Goal: Task Accomplishment & Management: Use online tool/utility

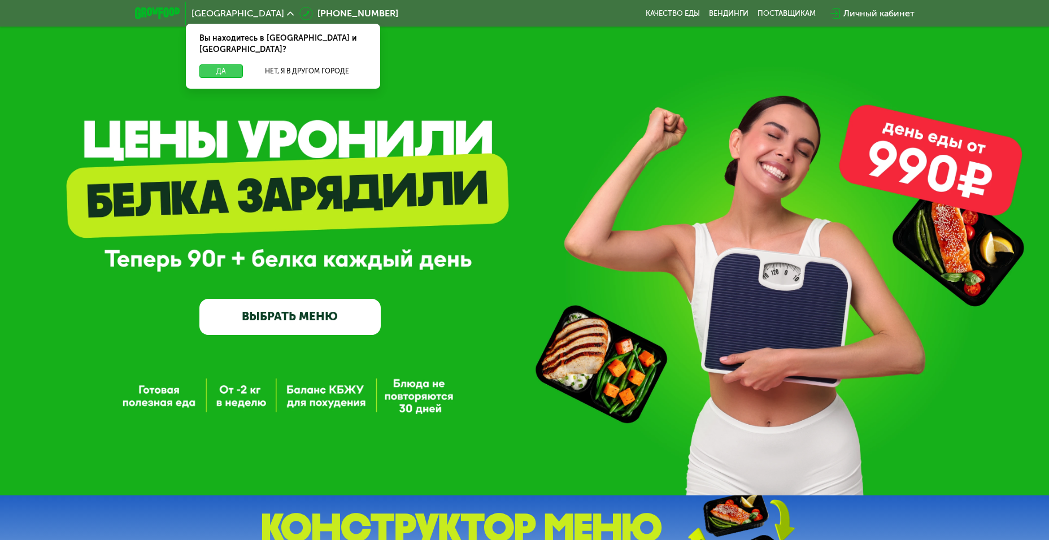
drag, startPoint x: 228, startPoint y: 58, endPoint x: 203, endPoint y: 239, distance: 183.1
click at [228, 64] on button "Да" at bounding box center [220, 71] width 43 height 14
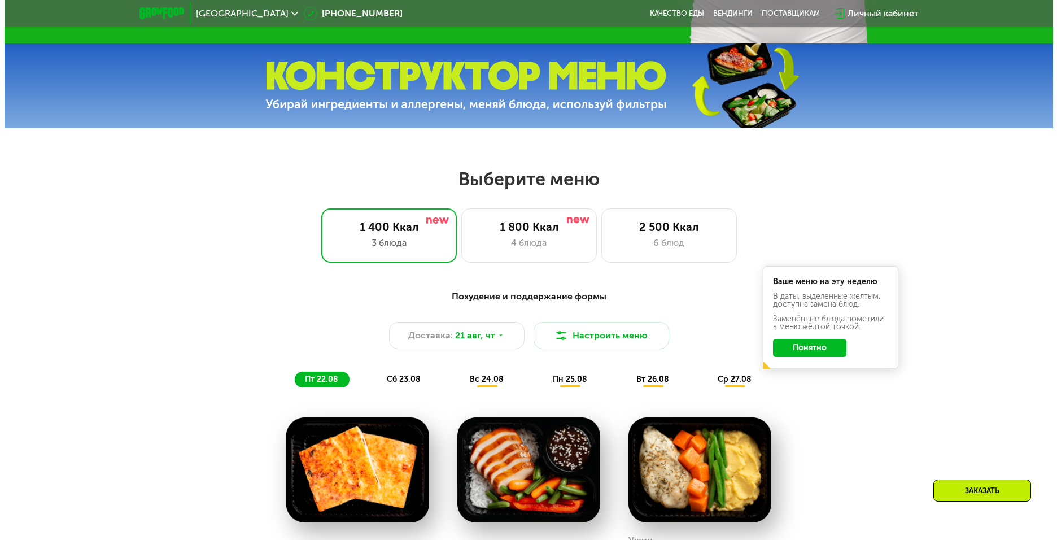
scroll to position [621, 0]
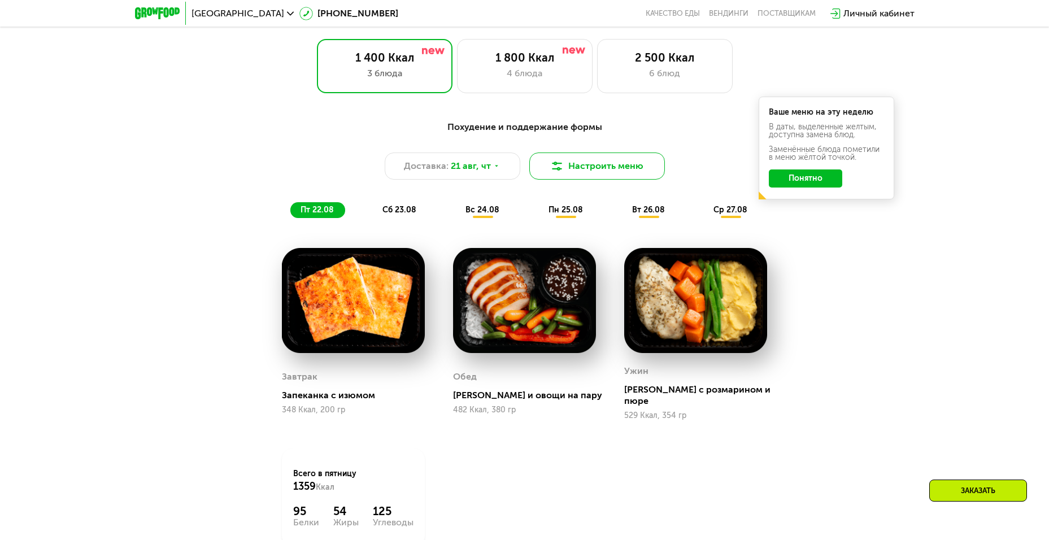
click at [615, 159] on button "Настроить меню" at bounding box center [597, 165] width 136 height 27
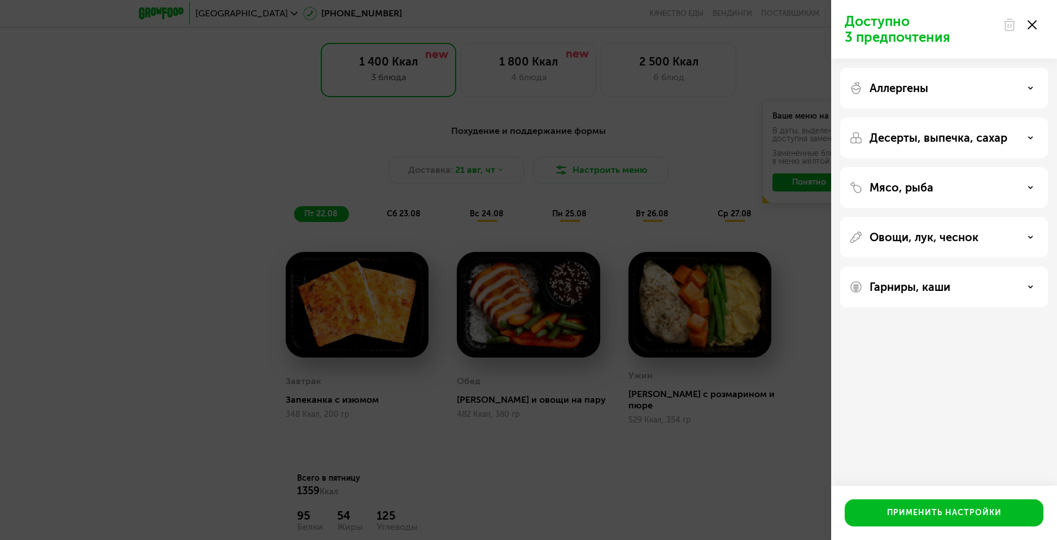
click at [916, 93] on p "Аллергены" at bounding box center [899, 88] width 59 height 14
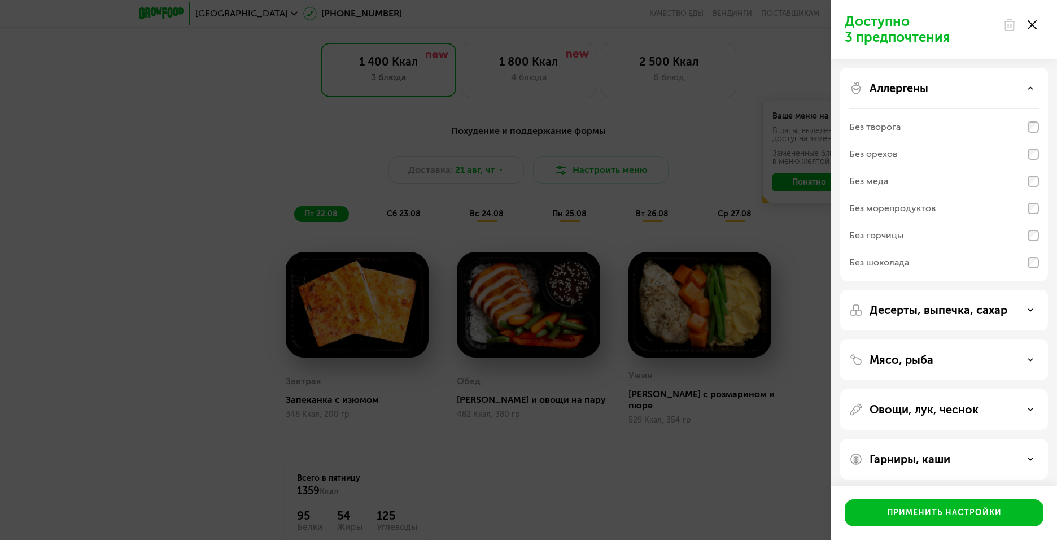
click at [916, 93] on p "Аллергены" at bounding box center [899, 88] width 59 height 14
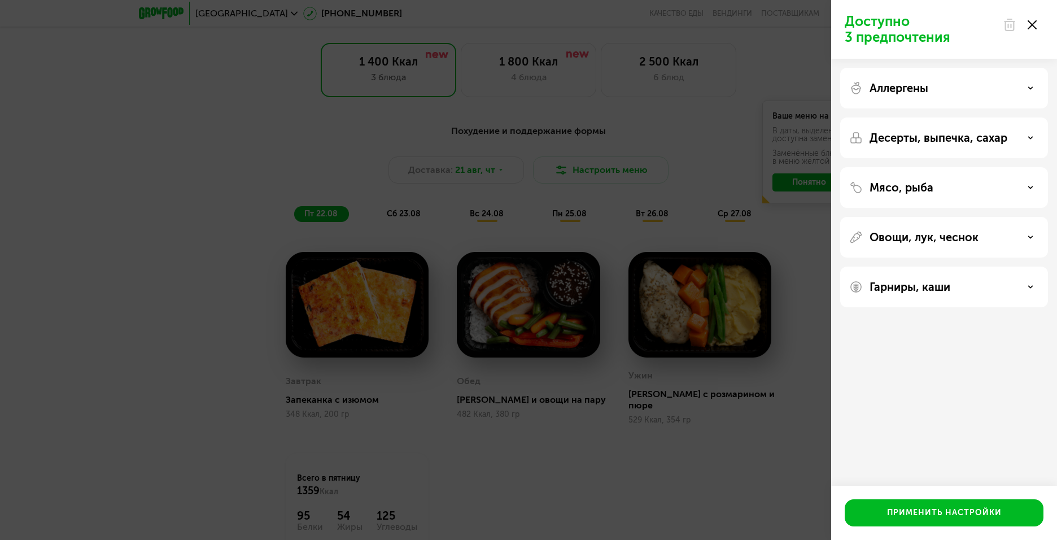
click at [894, 167] on div "Десерты, выпечка, сахар" at bounding box center [944, 187] width 208 height 41
click at [892, 139] on p "Десерты, выпечка, сахар" at bounding box center [939, 138] width 138 height 14
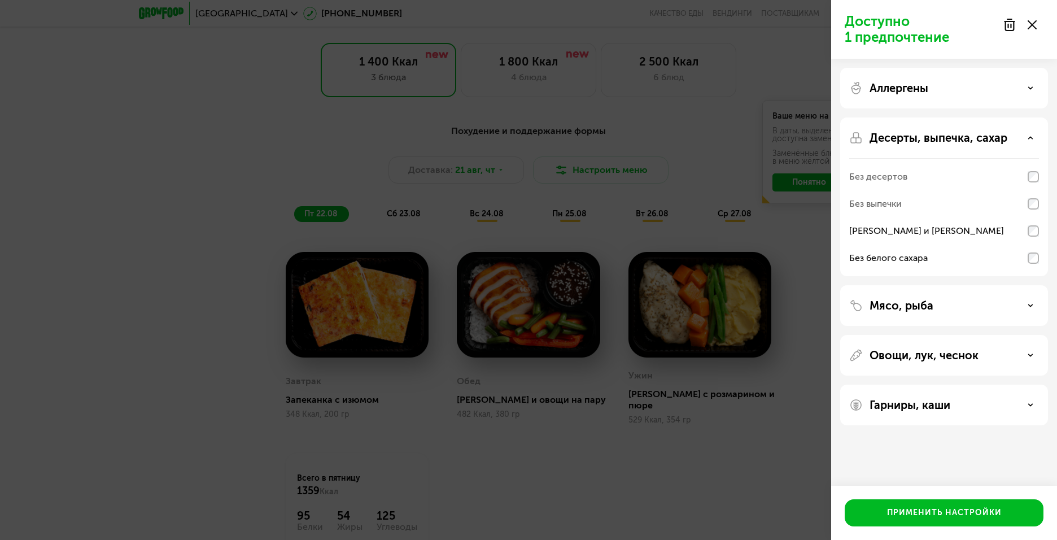
click at [1025, 217] on div "Без выпечки" at bounding box center [944, 230] width 190 height 27
click at [940, 307] on div "Мясо, рыба" at bounding box center [944, 306] width 190 height 14
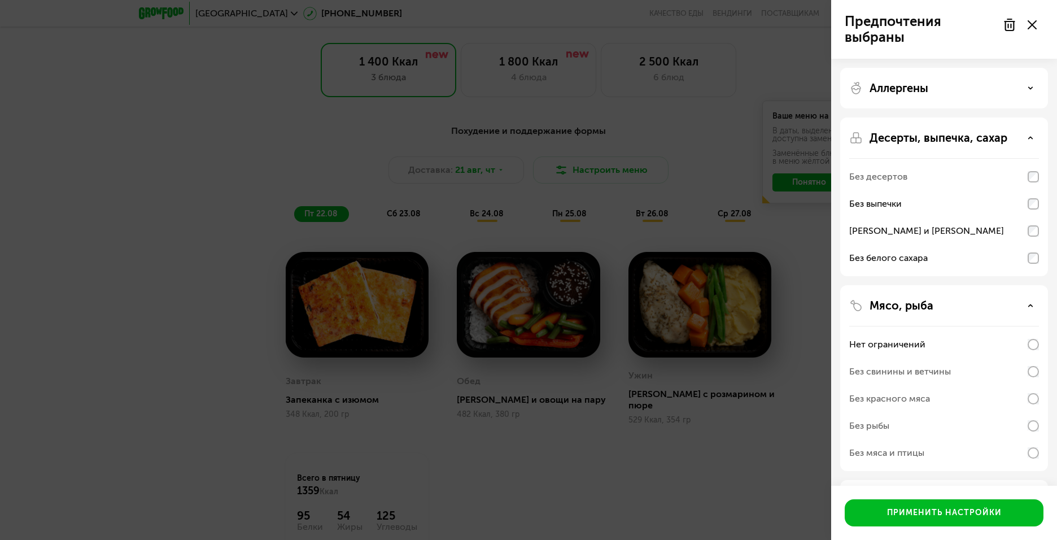
click at [924, 304] on p "Мясо, рыба" at bounding box center [902, 306] width 64 height 14
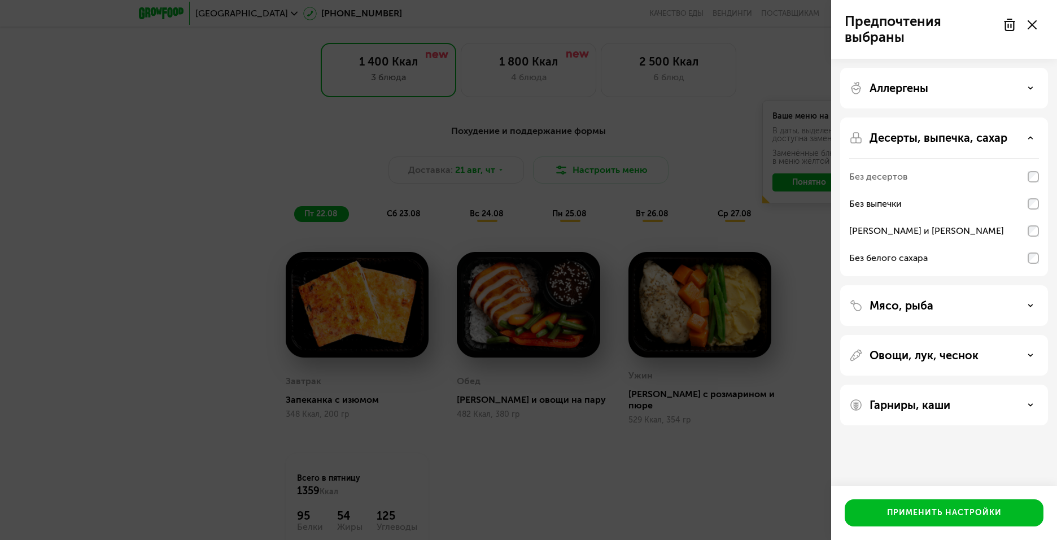
click at [904, 354] on p "Овощи, лук, чеснок" at bounding box center [924, 355] width 109 height 14
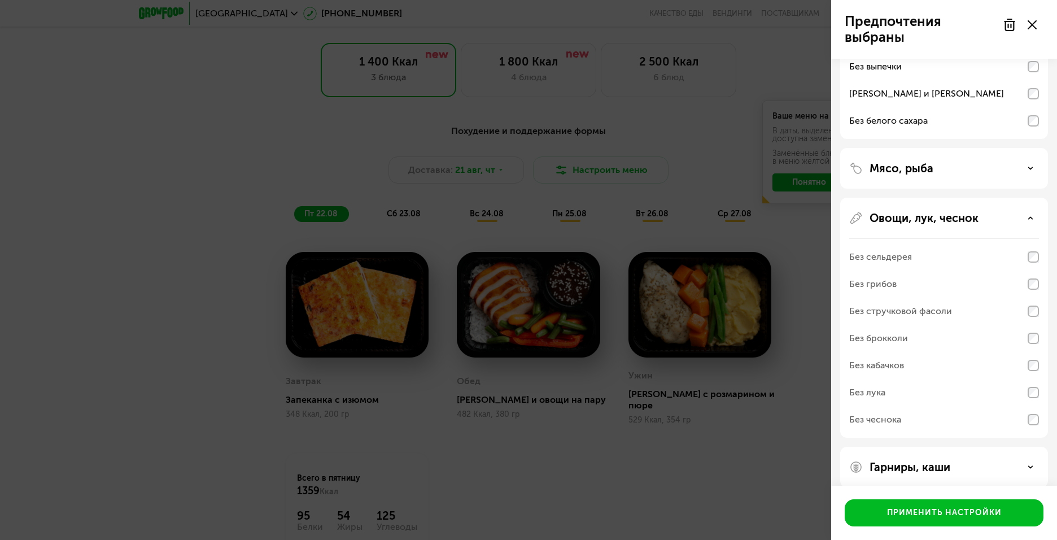
scroll to position [150, 0]
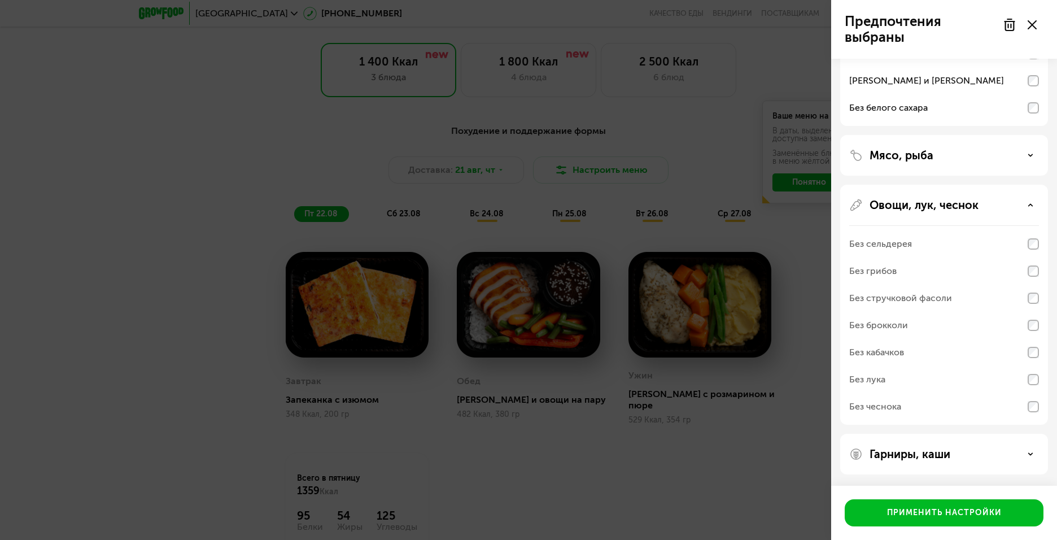
click at [962, 434] on div "Овощи, лук, чеснок Без сельдерея Без грибов Без стручковой фасоли Без брокколи …" at bounding box center [944, 454] width 208 height 41
click at [958, 202] on p "Овощи, лук, чеснок" at bounding box center [924, 205] width 109 height 14
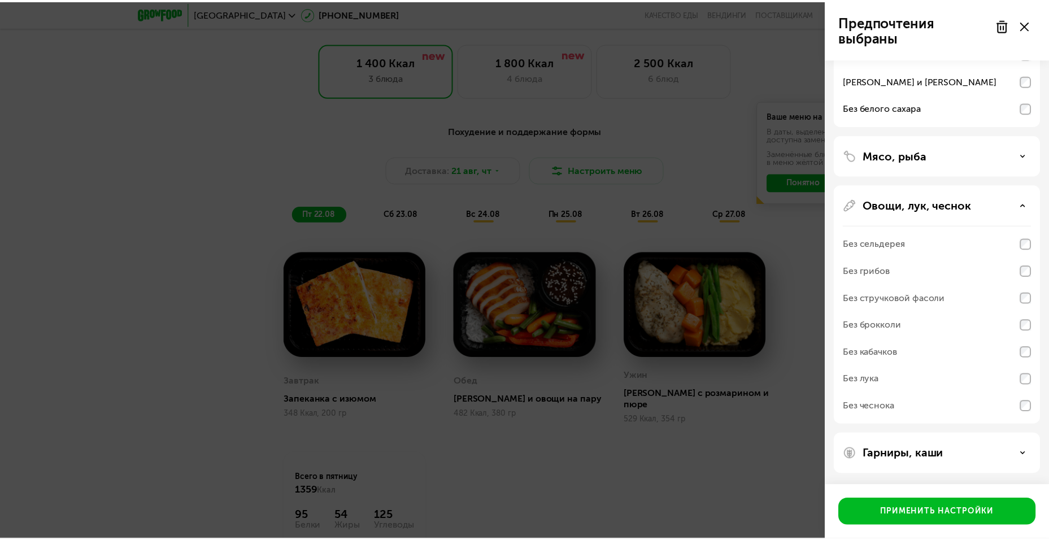
scroll to position [0, 0]
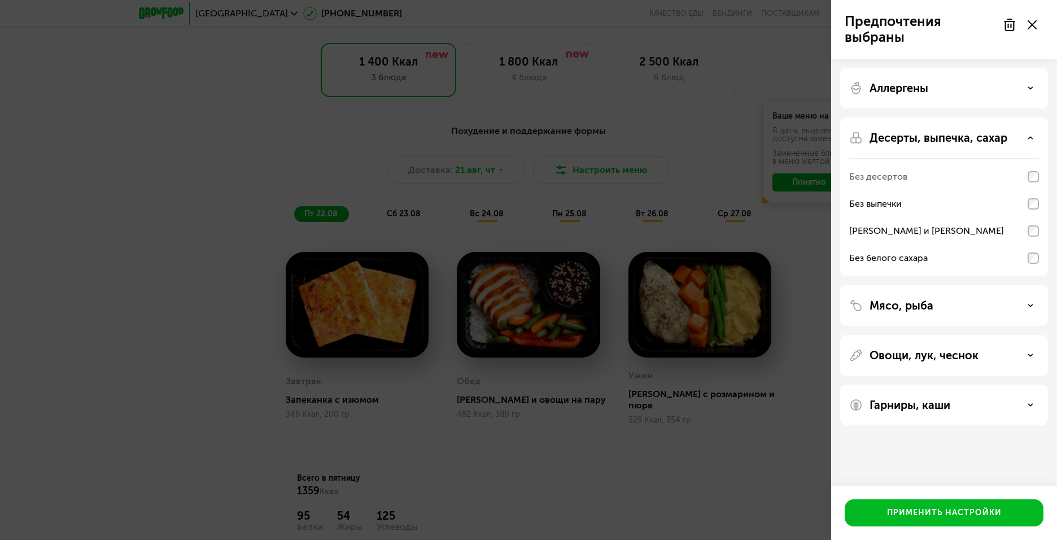
click at [1034, 24] on icon at bounding box center [1032, 24] width 9 height 9
